Goal: Understand process/instructions: Learn how to perform a task or action

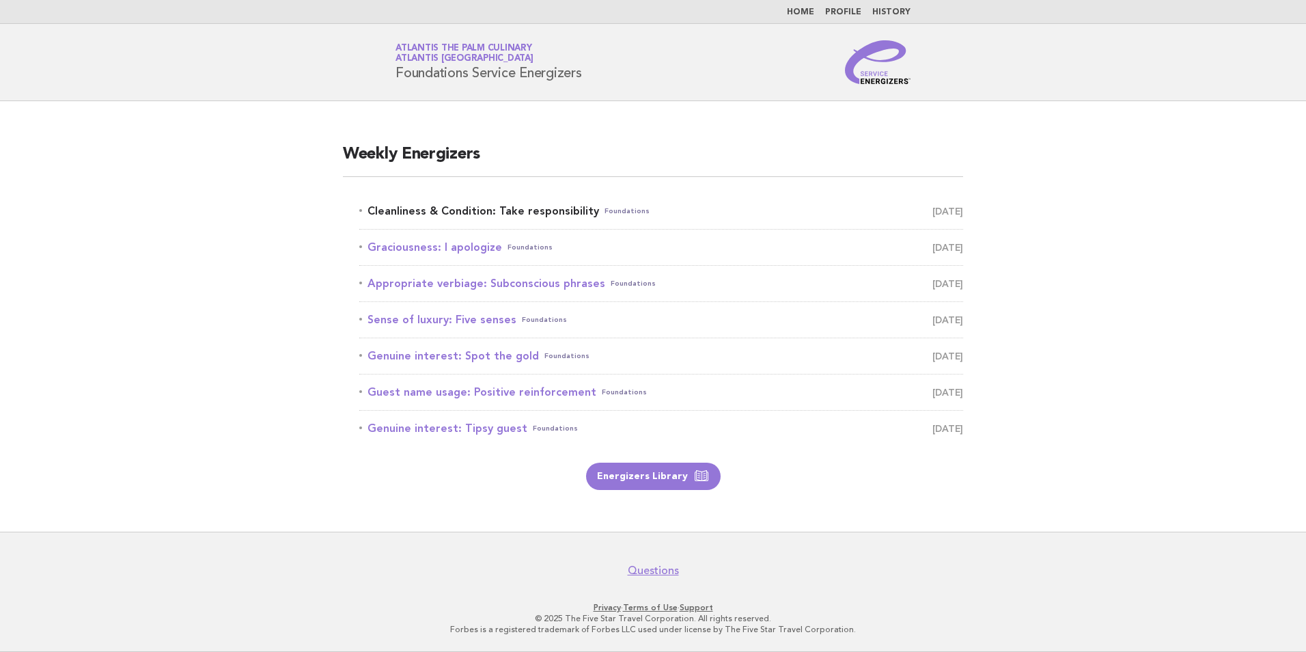
click at [526, 218] on link "Cleanliness & Condition: Take responsibility Foundations [DATE]" at bounding box center [661, 211] width 604 height 19
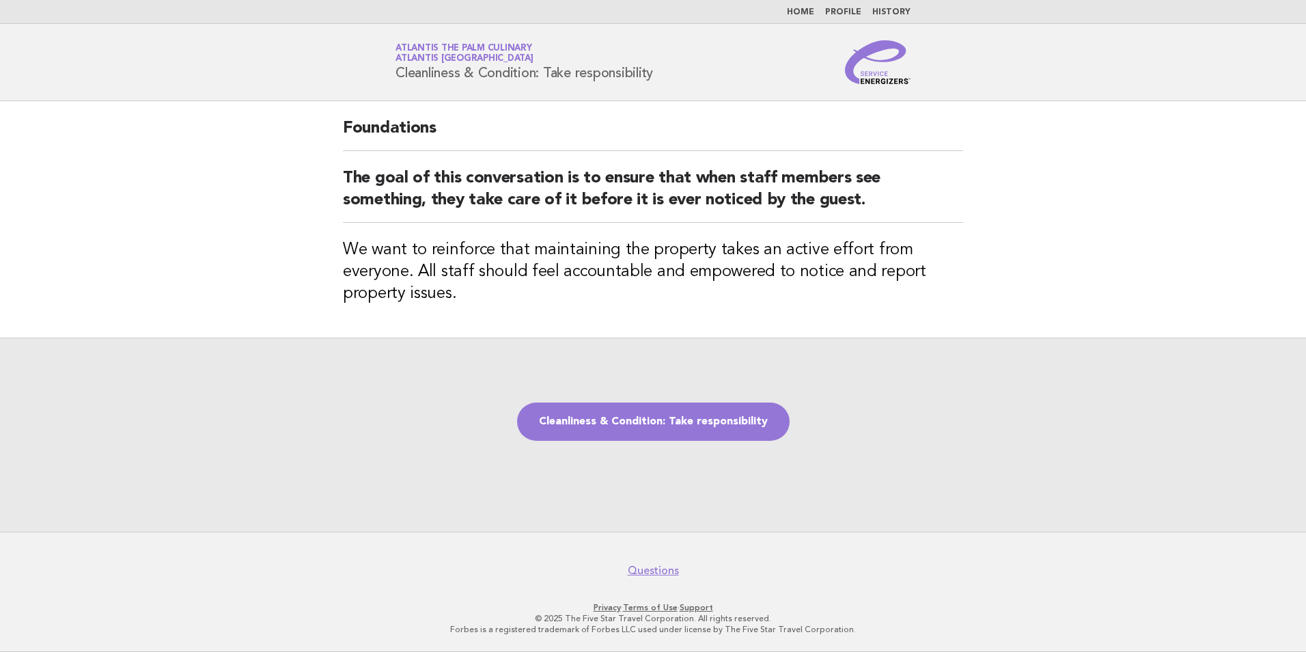
click at [654, 402] on div "Cleanliness & Condition: Take responsibility" at bounding box center [653, 434] width 1306 height 194
click at [653, 419] on link "Cleanliness & Condition: Take responsibility" at bounding box center [653, 421] width 273 height 38
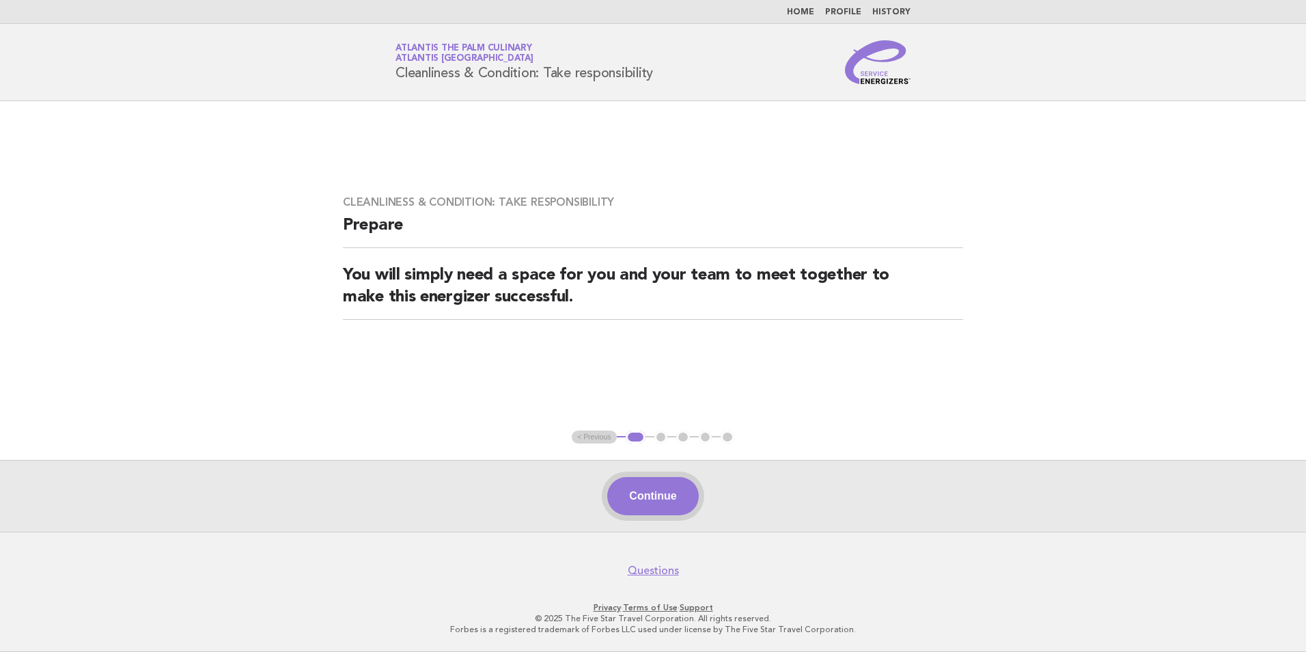
click at [653, 486] on button "Continue" at bounding box center [652, 496] width 91 height 38
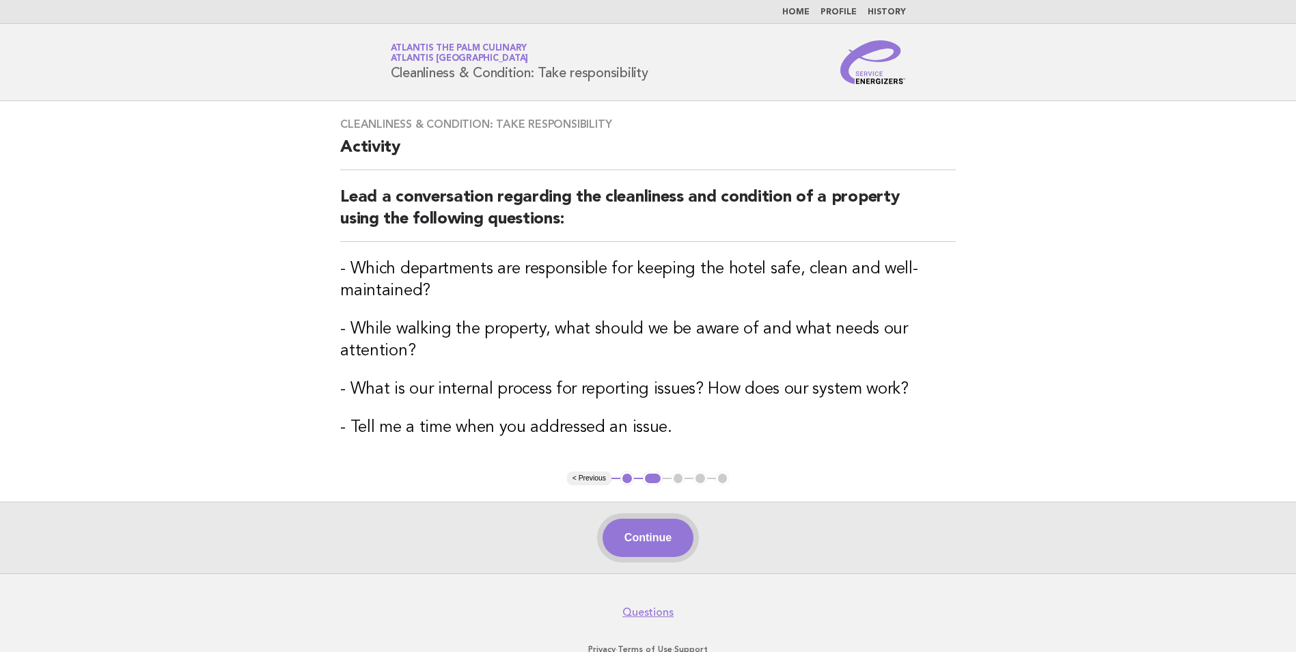
click at [623, 540] on button "Continue" at bounding box center [648, 537] width 91 height 38
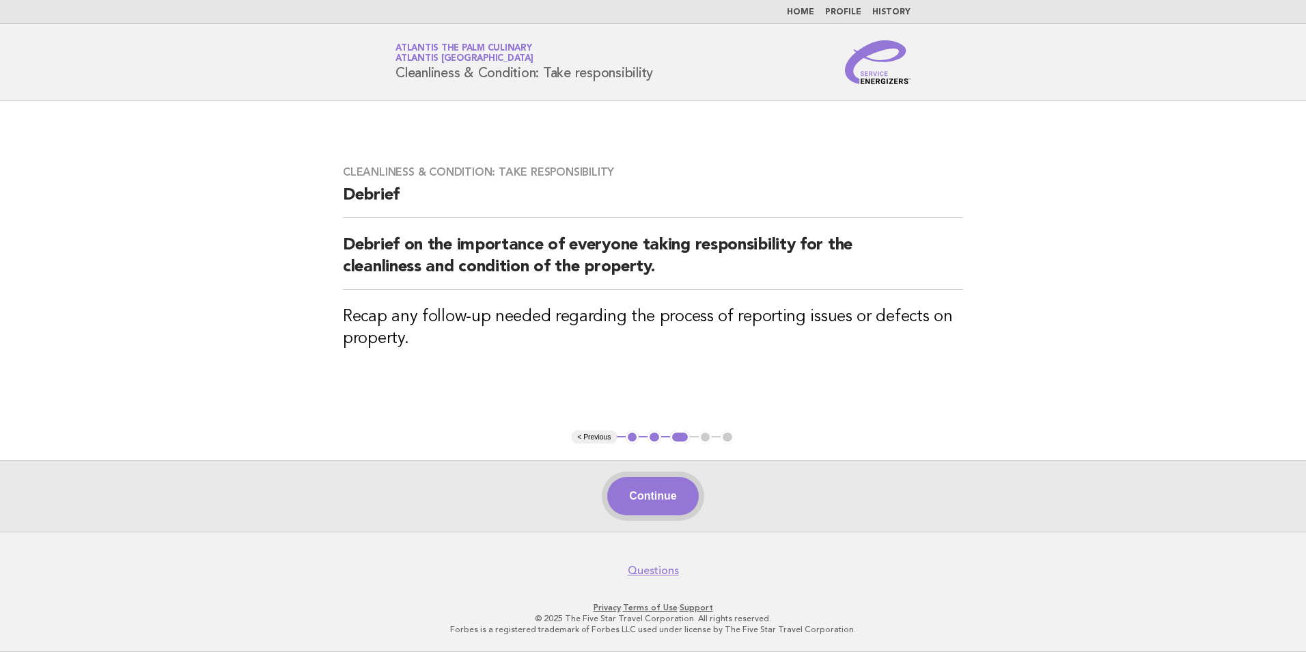
click at [654, 493] on button "Continue" at bounding box center [652, 496] width 91 height 38
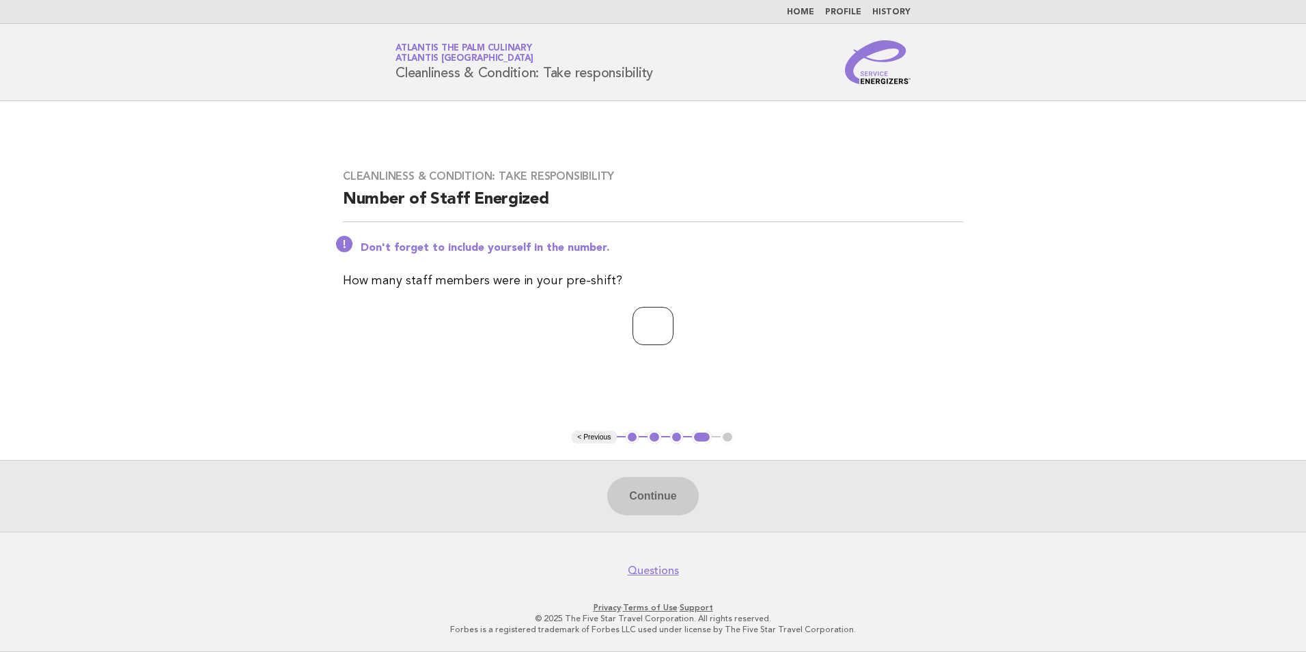
click at [665, 328] on input "number" at bounding box center [653, 326] width 41 height 38
type input "**"
click at [674, 508] on button "Continue" at bounding box center [652, 496] width 91 height 38
